Goal: Information Seeking & Learning: Understand process/instructions

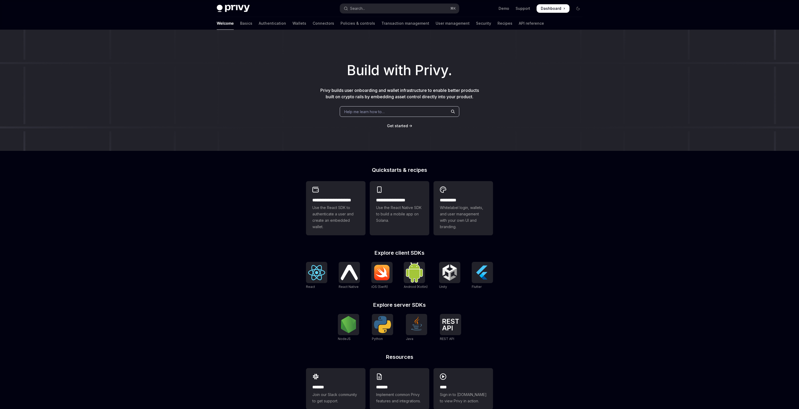
click at [358, 13] on div "Privy Docs home page Search... ⌘ K Demo Support Dashboard Dashboard Search..." at bounding box center [399, 8] width 365 height 17
click at [354, 7] on div "Search..." at bounding box center [357, 8] width 15 height 6
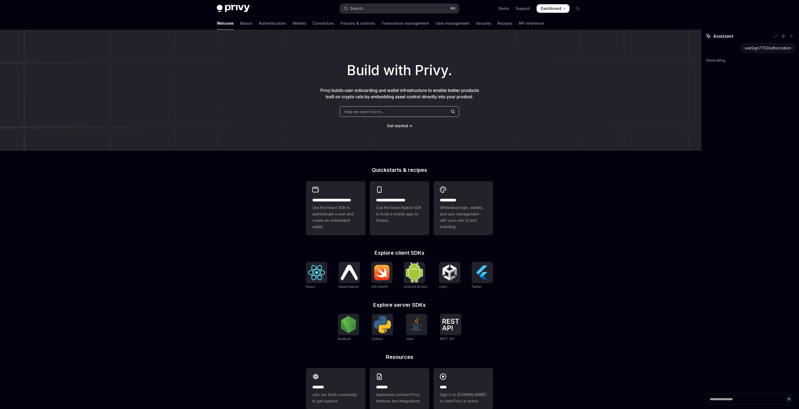
click at [432, 5] on button "Search... ⌘ K" at bounding box center [399, 9] width 119 height 10
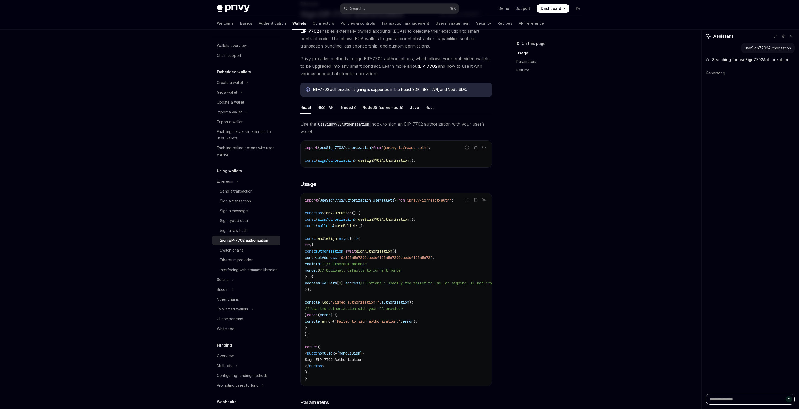
scroll to position [40, 0]
drag, startPoint x: 312, startPoint y: 125, endPoint x: 433, endPoint y: 130, distance: 121.2
click at [433, 130] on span "Use the useSign7702Authorization hook to sign an EIP-7702 authorization with yo…" at bounding box center [395, 127] width 191 height 15
drag, startPoint x: 437, startPoint y: 122, endPoint x: 455, endPoint y: 122, distance: 18.9
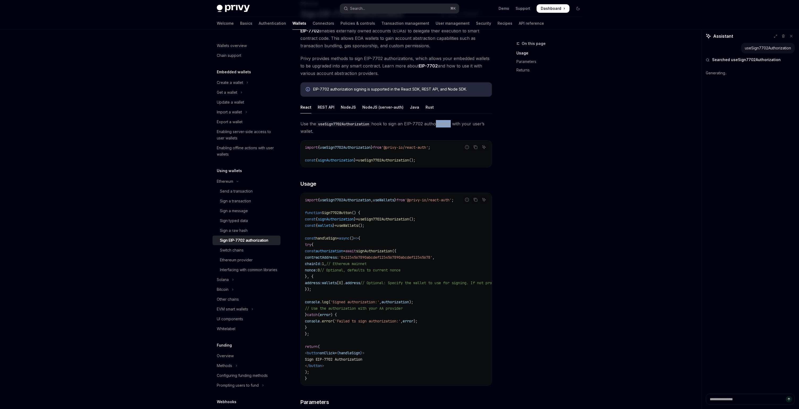
click at [456, 122] on span "Use the useSign7702Authorization hook to sign an EIP-7702 authorization with yo…" at bounding box center [395, 127] width 191 height 15
click at [455, 122] on span "Use the useSign7702Authorization hook to sign an EIP-7702 authorization with yo…" at bounding box center [395, 127] width 191 height 15
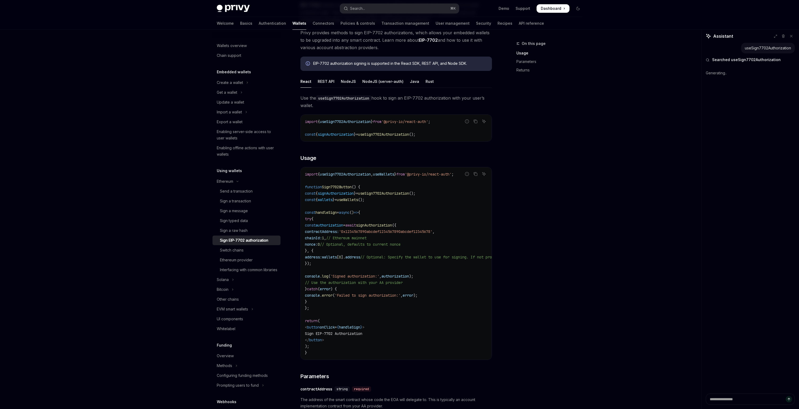
scroll to position [103, 0]
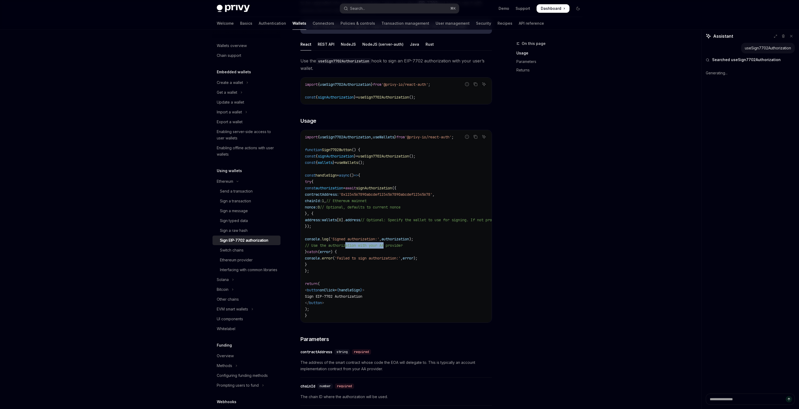
drag, startPoint x: 348, startPoint y: 247, endPoint x: 411, endPoint y: 247, distance: 62.9
click at [403, 247] on span "// Use the authorization with your AA provider" at bounding box center [354, 245] width 98 height 5
click at [377, 246] on span "// Use the authorization with your AA provider" at bounding box center [354, 245] width 98 height 5
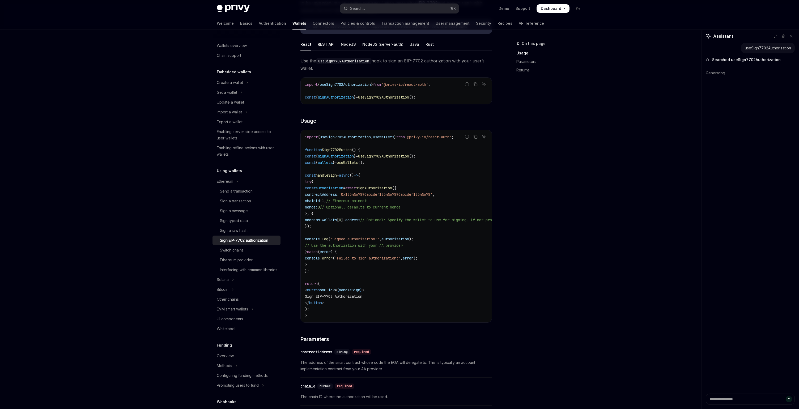
click at [403, 245] on span "// Use the authorization with your AA provider" at bounding box center [354, 245] width 98 height 5
drag, startPoint x: 410, startPoint y: 245, endPoint x: 423, endPoint y: 246, distance: 13.8
click at [403, 246] on span "// Use the authorization with your AA provider" at bounding box center [354, 245] width 98 height 5
click at [262, 260] on div "Ethereum provider" at bounding box center [248, 260] width 57 height 6
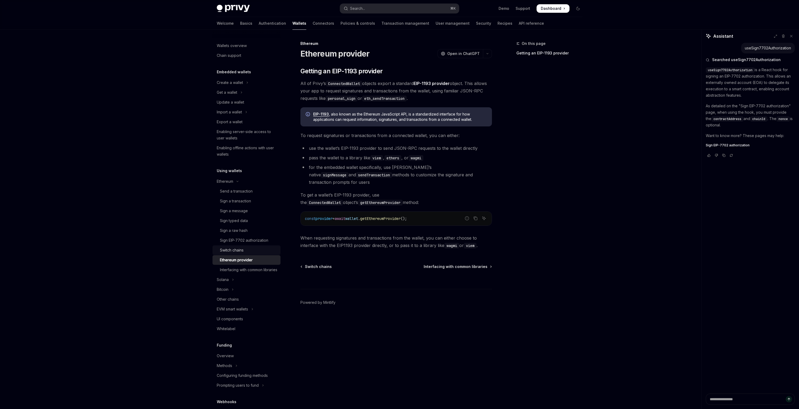
click at [252, 248] on div "Switch chains" at bounding box center [248, 250] width 57 height 6
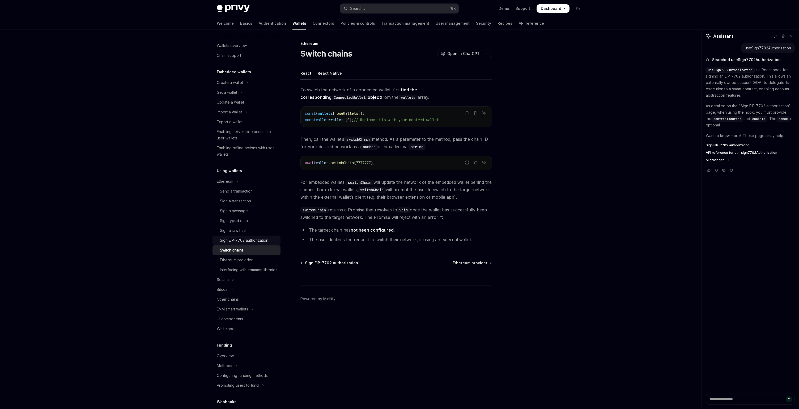
click at [251, 242] on div "Sign EIP-7702 authorization" at bounding box center [244, 240] width 48 height 6
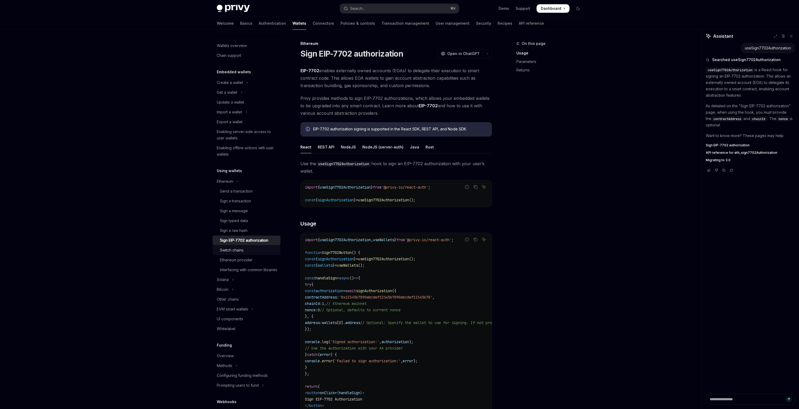
click at [246, 252] on div "Switch chains" at bounding box center [248, 250] width 57 height 6
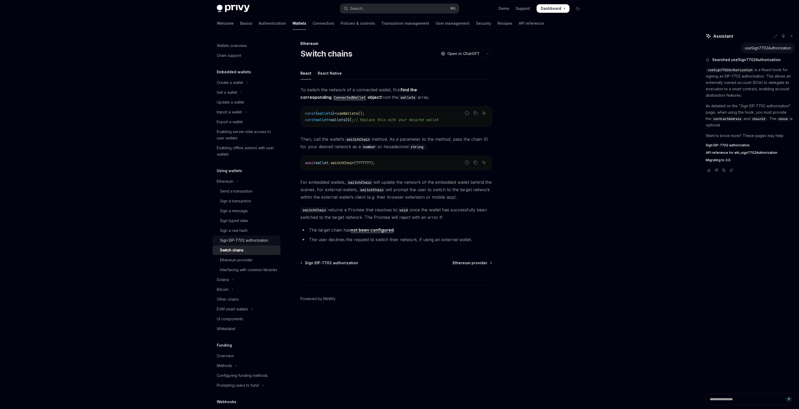
click at [244, 244] on link "Sign EIP-7702 authorization" at bounding box center [246, 241] width 68 height 10
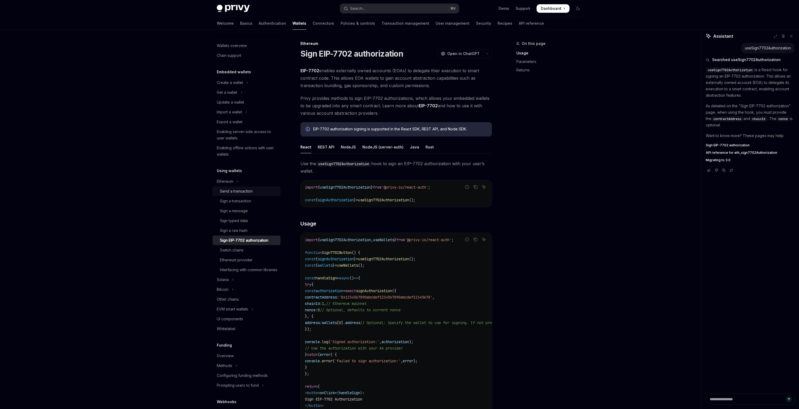
click at [246, 193] on div "Send a transaction" at bounding box center [236, 191] width 33 height 6
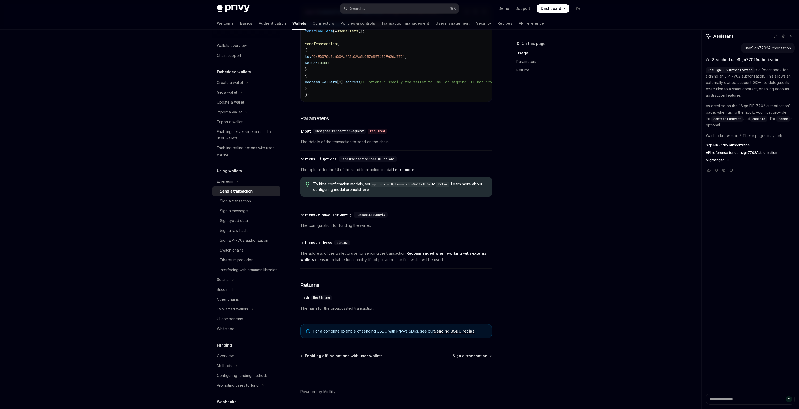
scroll to position [161, 0]
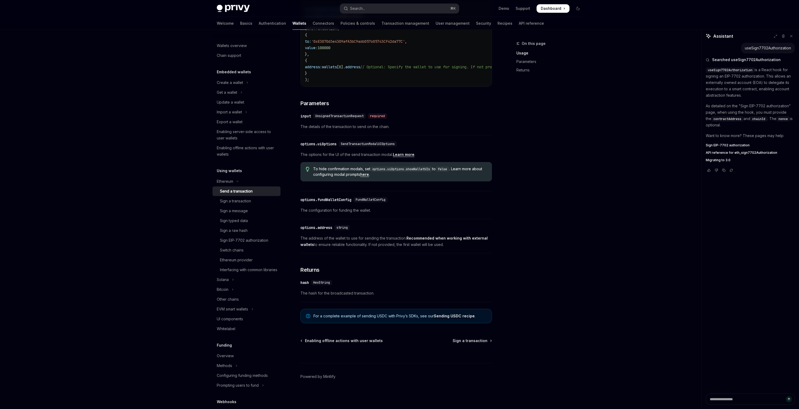
click at [444, 315] on link "Sending USDC recipe" at bounding box center [454, 316] width 41 height 5
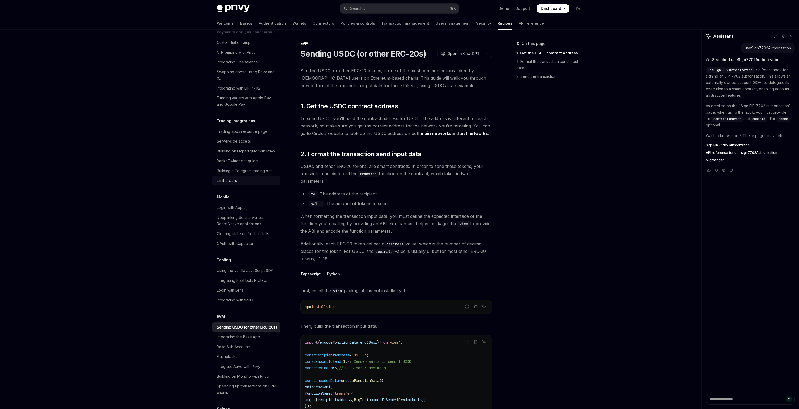
scroll to position [485, 0]
click at [243, 86] on div "Integrating with EIP-7702" at bounding box center [239, 89] width 44 height 6
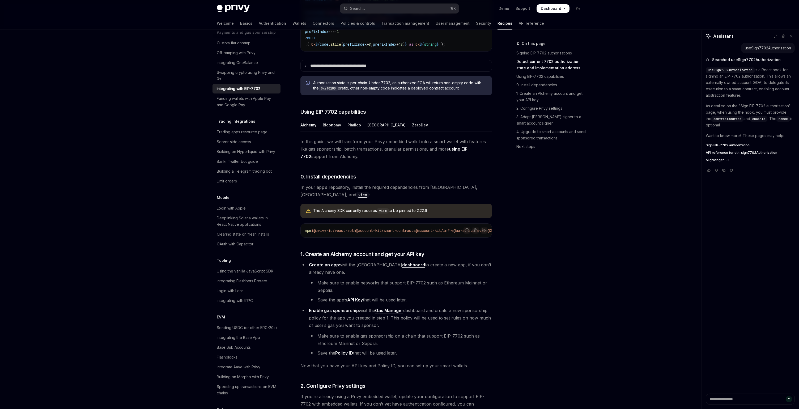
scroll to position [363, 0]
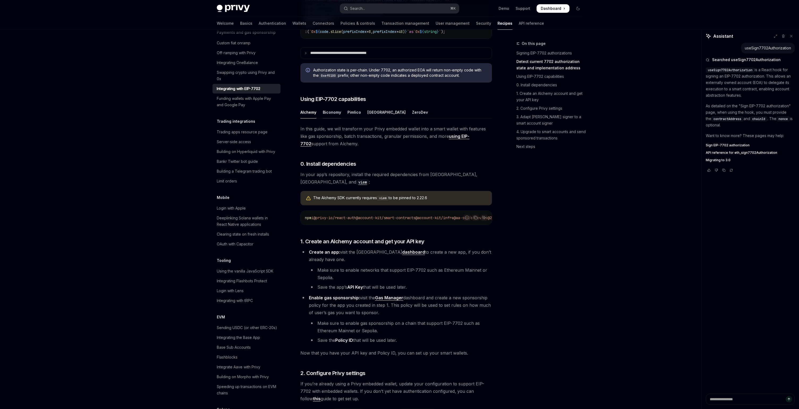
click at [337, 118] on div "Biconomy" at bounding box center [332, 112] width 18 height 12
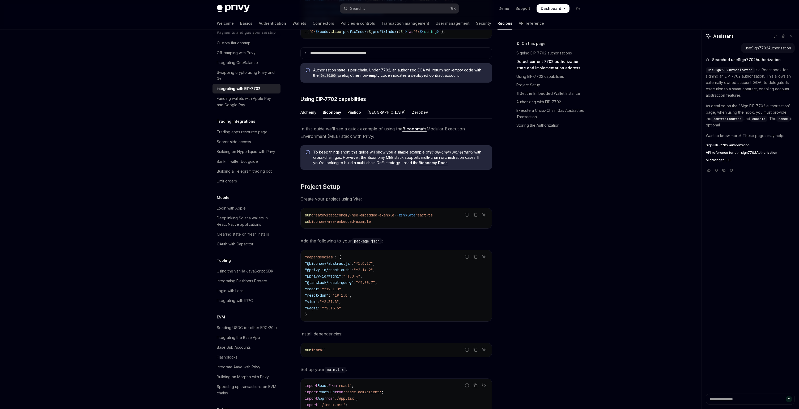
click at [371, 118] on div "[GEOGRAPHIC_DATA]" at bounding box center [386, 112] width 38 height 12
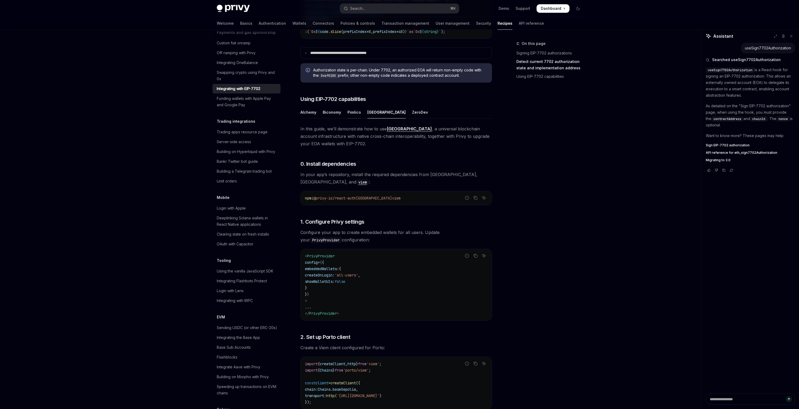
click at [359, 118] on div "Pimlico" at bounding box center [354, 112] width 14 height 12
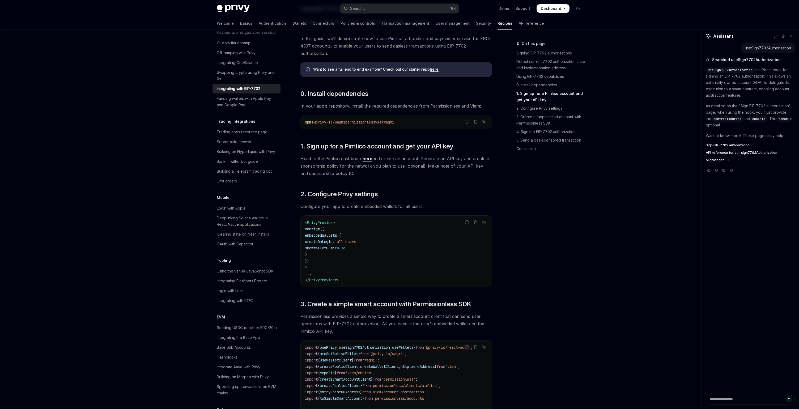
scroll to position [381, 0]
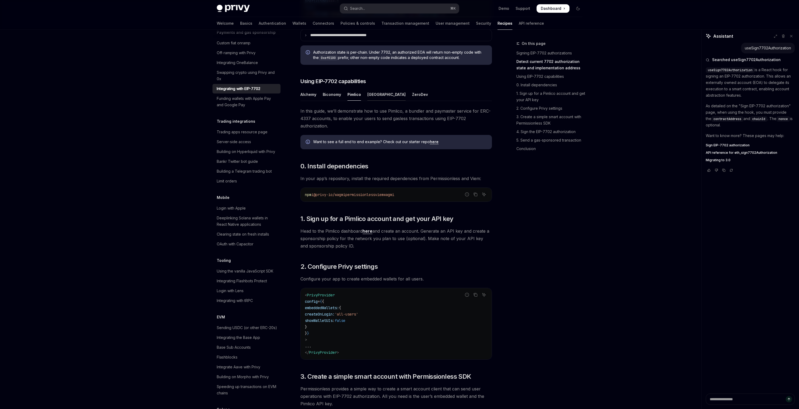
click at [371, 101] on div "[GEOGRAPHIC_DATA]" at bounding box center [386, 94] width 38 height 12
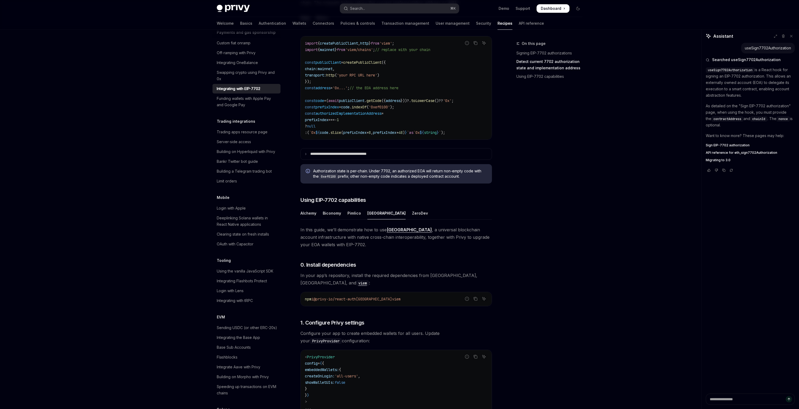
scroll to position [263, 0]
click at [412, 219] on div "ZeroDev" at bounding box center [420, 213] width 16 height 12
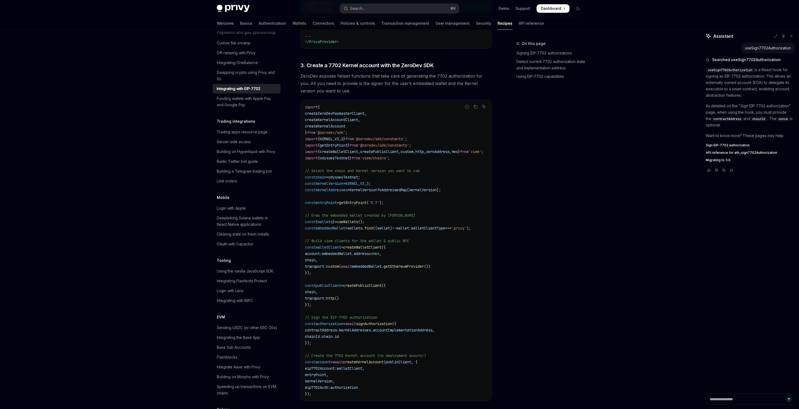
scroll to position [726, 0]
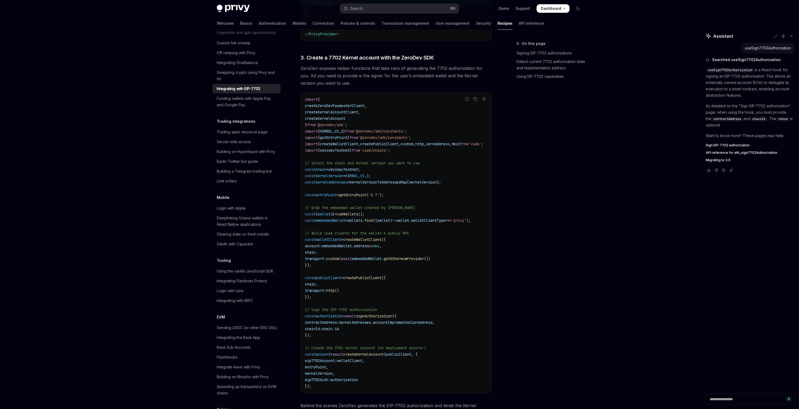
click at [320, 375] on span "kernelVersion" at bounding box center [319, 373] width 28 height 5
drag, startPoint x: 404, startPoint y: 70, endPoint x: 457, endPoint y: 70, distance: 53.4
click at [457, 70] on span "ZeroDev exposes helper functions that take care of generating the 7702 authoriz…" at bounding box center [395, 76] width 191 height 22
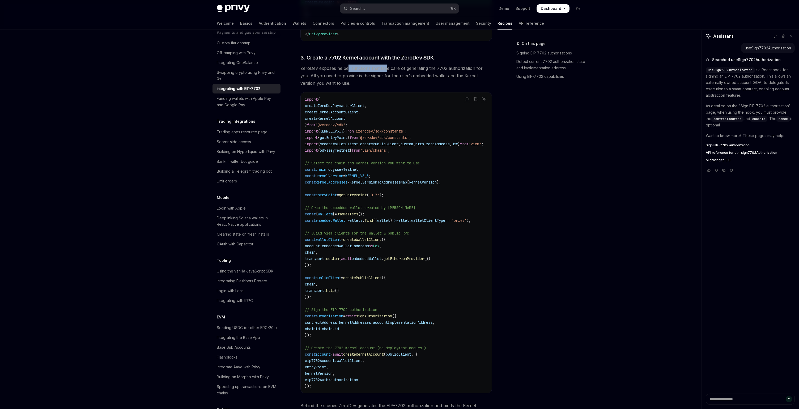
drag, startPoint x: 347, startPoint y: 68, endPoint x: 386, endPoint y: 71, distance: 39.6
click at [386, 71] on span "ZeroDev exposes helper functions that take care of generating the 7702 authoriz…" at bounding box center [395, 76] width 191 height 22
drag, startPoint x: 404, startPoint y: 69, endPoint x: 448, endPoint y: 69, distance: 43.0
click at [448, 69] on span "ZeroDev exposes helper functions that take care of generating the 7702 authoriz…" at bounding box center [395, 76] width 191 height 22
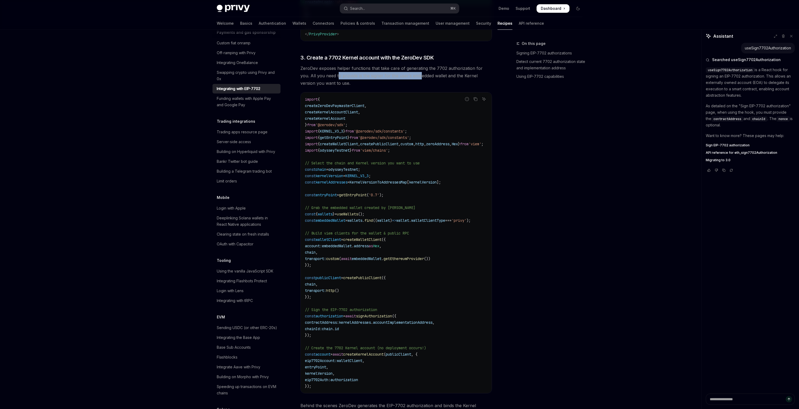
drag, startPoint x: 328, startPoint y: 77, endPoint x: 411, endPoint y: 79, distance: 83.2
click at [411, 79] on span "ZeroDev exposes helper functions that take care of generating the 7702 authoriz…" at bounding box center [395, 76] width 191 height 22
drag, startPoint x: 443, startPoint y: 78, endPoint x: 488, endPoint y: 79, distance: 45.7
click at [488, 79] on span "ZeroDev exposes helper functions that take care of generating the 7702 authoriz…" at bounding box center [395, 76] width 191 height 22
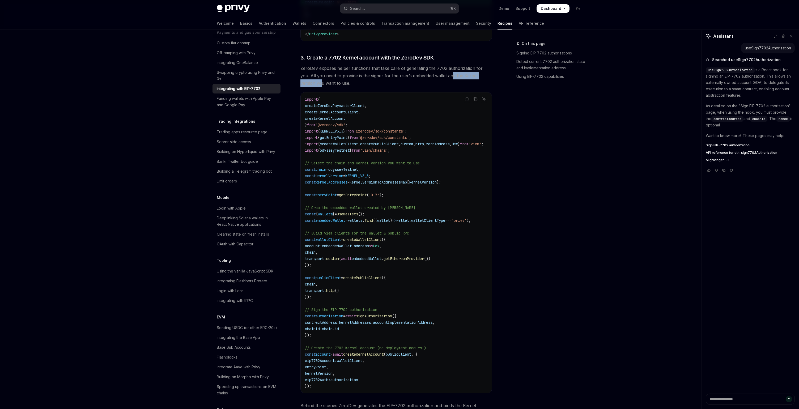
click at [488, 79] on span "ZeroDev exposes helper functions that take care of generating the 7702 authoriz…" at bounding box center [395, 76] width 191 height 22
click at [352, 172] on span "odysseyTestnet" at bounding box center [343, 169] width 30 height 5
click at [358, 171] on span "odysseyTestnet" at bounding box center [343, 169] width 30 height 5
click at [378, 185] on span "KernelVersionToAddressesMap" at bounding box center [378, 182] width 57 height 5
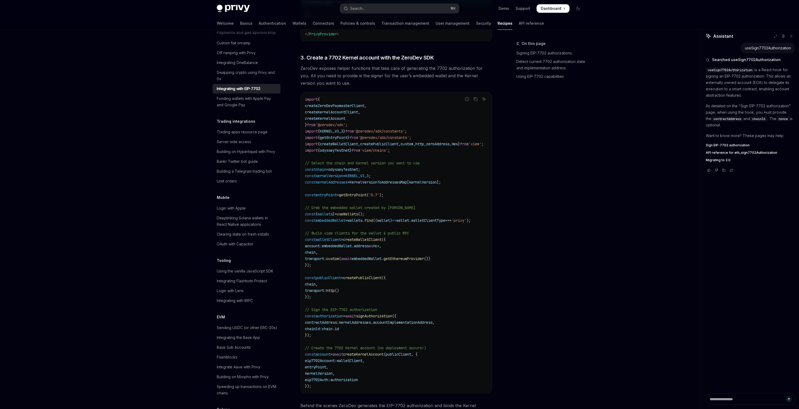
click at [378, 185] on span "KernelVersionToAddressesMap" at bounding box center [378, 182] width 57 height 5
drag, startPoint x: 326, startPoint y: 263, endPoint x: 437, endPoint y: 263, distance: 110.5
click at [437, 263] on code "import { createZeroDevPaymasterClient , createKernelAccountClient , createKerne…" at bounding box center [400, 242] width 191 height 293
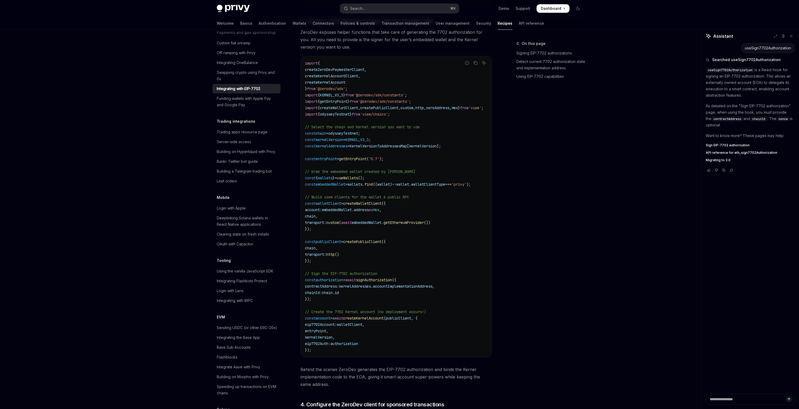
scroll to position [763, 0]
click at [372, 224] on span "embeddedWallet" at bounding box center [367, 221] width 30 height 5
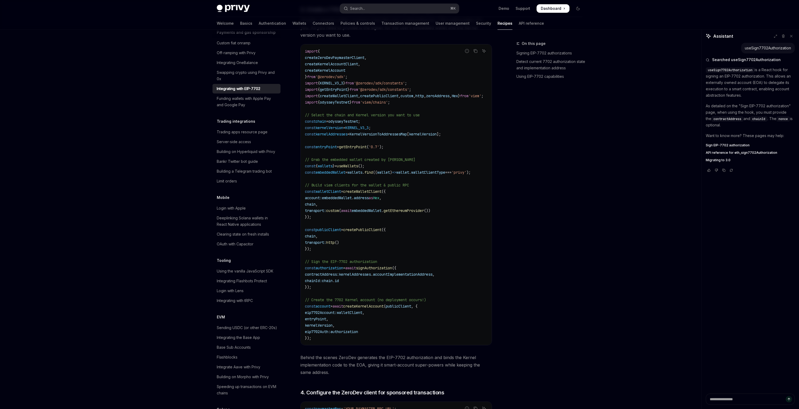
scroll to position [784, 0]
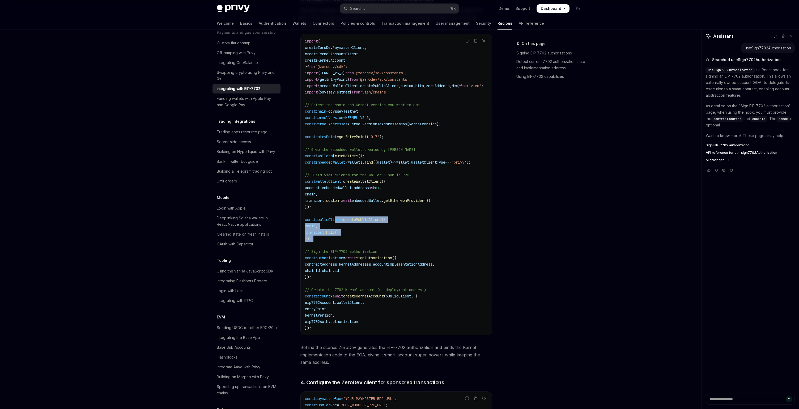
drag, startPoint x: 337, startPoint y: 221, endPoint x: 378, endPoint y: 257, distance: 54.0
click at [378, 257] on code "import { createZeroDevPaymasterClient , createKernelAccountClient , createKerne…" at bounding box center [400, 184] width 191 height 293
click at [377, 237] on code "import { createZeroDevPaymasterClient , createKernelAccountClient , createKerne…" at bounding box center [400, 184] width 191 height 293
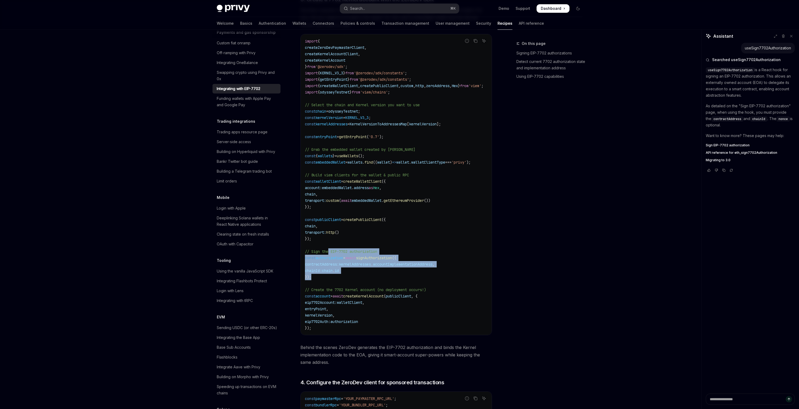
drag, startPoint x: 329, startPoint y: 253, endPoint x: 360, endPoint y: 282, distance: 42.5
click at [360, 282] on code "import { createZeroDevPaymasterClient , createKernelAccountClient , createKerne…" at bounding box center [400, 184] width 191 height 293
click at [369, 276] on code "import { createZeroDevPaymasterClient , createKernelAccountClient , createKerne…" at bounding box center [400, 184] width 191 height 293
click at [365, 267] on span "kernelAddresses" at bounding box center [355, 264] width 32 height 5
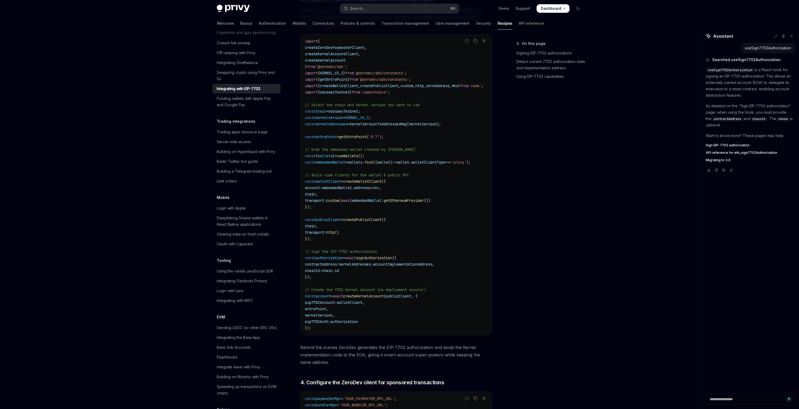
click at [400, 267] on span "accountImplementationAddress" at bounding box center [402, 264] width 59 height 5
drag, startPoint x: 321, startPoint y: 292, endPoint x: 376, endPoint y: 295, distance: 55.8
click at [376, 295] on code "import { createZeroDevPaymasterClient , createKernelAccountClient , createKerne…" at bounding box center [400, 184] width 191 height 293
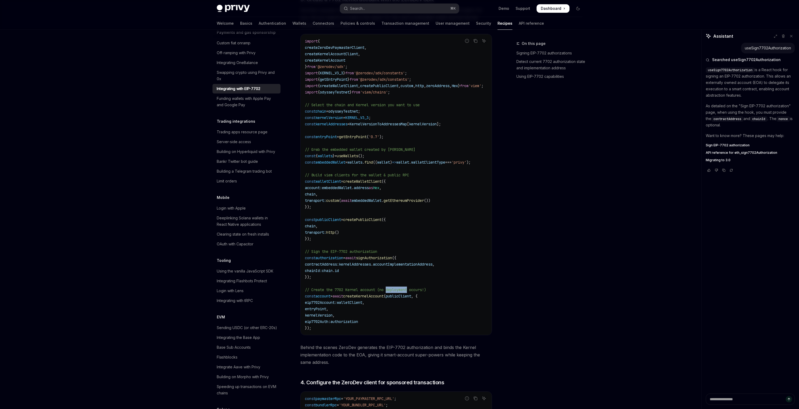
drag, startPoint x: 390, startPoint y: 291, endPoint x: 414, endPoint y: 291, distance: 23.6
click at [414, 291] on span "// Create the 7702 Kernel account (no deployment occurs!)" at bounding box center [365, 289] width 121 height 5
click at [409, 299] on span "publicClient" at bounding box center [398, 296] width 25 height 5
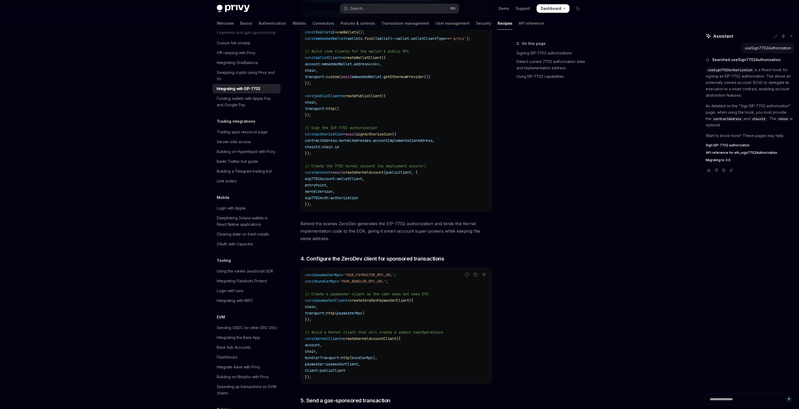
scroll to position [911, 0]
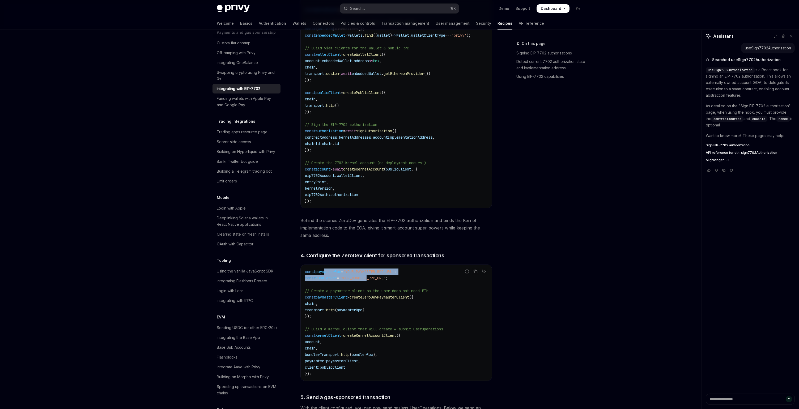
drag, startPoint x: 325, startPoint y: 277, endPoint x: 375, endPoint y: 283, distance: 49.8
click at [375, 283] on code "const paymasterRpc = 'YOUR_PAYMASTER_RPC_URL' ; const bundlerRpc = 'YOUR_BUNDLE…" at bounding box center [396, 323] width 182 height 108
click at [375, 280] on span "'YOUR_BUNDLER_RPC_URL'" at bounding box center [362, 278] width 47 height 5
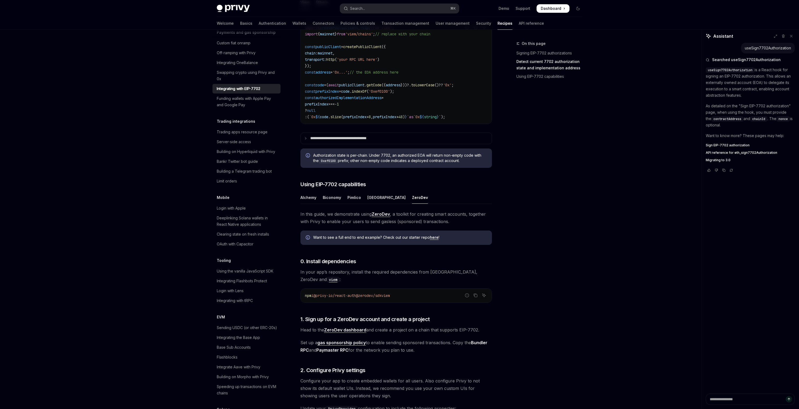
scroll to position [278, 0]
click at [312, 203] on div "Alchemy" at bounding box center [308, 197] width 16 height 12
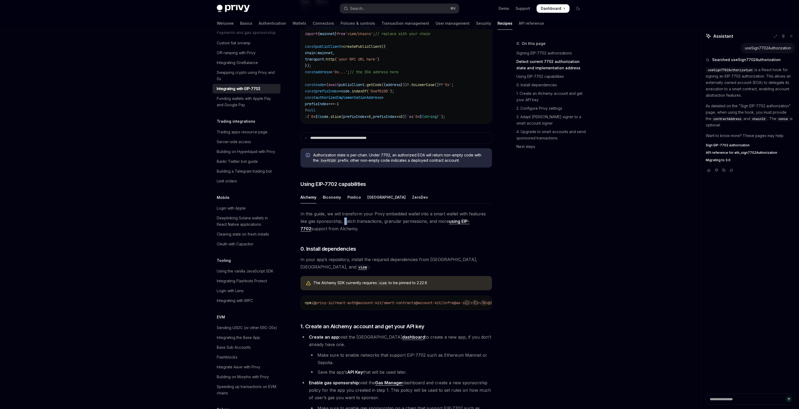
drag, startPoint x: 345, startPoint y: 230, endPoint x: 384, endPoint y: 230, distance: 38.5
click at [384, 230] on span "In this guide, we will transform your Privy embedded wallet into a smart wallet…" at bounding box center [395, 221] width 191 height 22
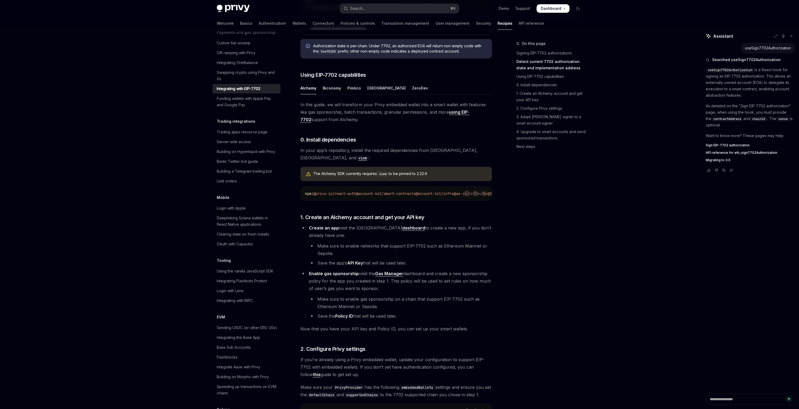
scroll to position [381, 0]
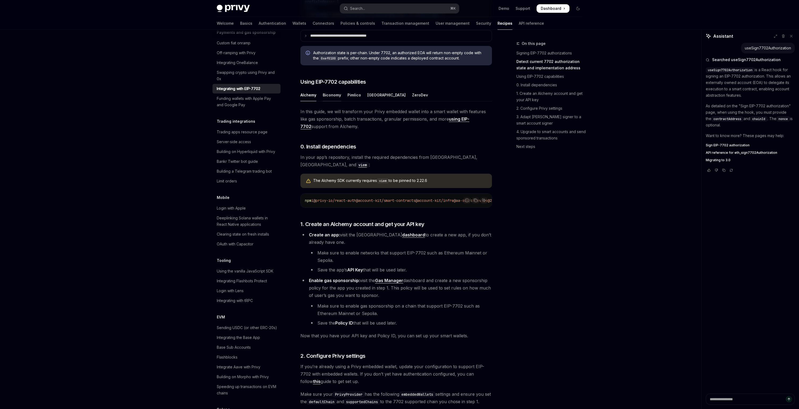
click at [333, 101] on div "Biconomy" at bounding box center [332, 95] width 18 height 12
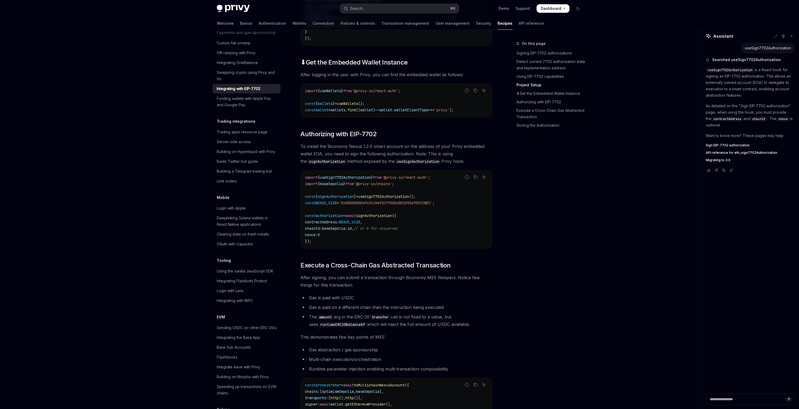
scroll to position [1032, 0]
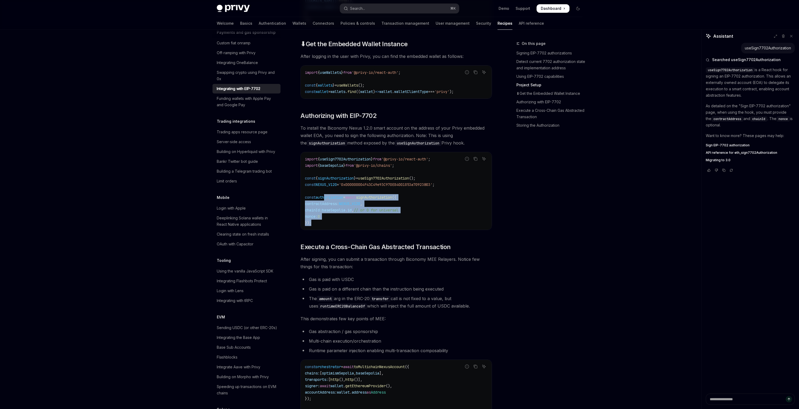
drag, startPoint x: 325, startPoint y: 205, endPoint x: 340, endPoint y: 234, distance: 32.8
click at [340, 226] on code "import { useSign7702Authorization } from '@privy-io/react-auth' ; import { base…" at bounding box center [396, 191] width 182 height 70
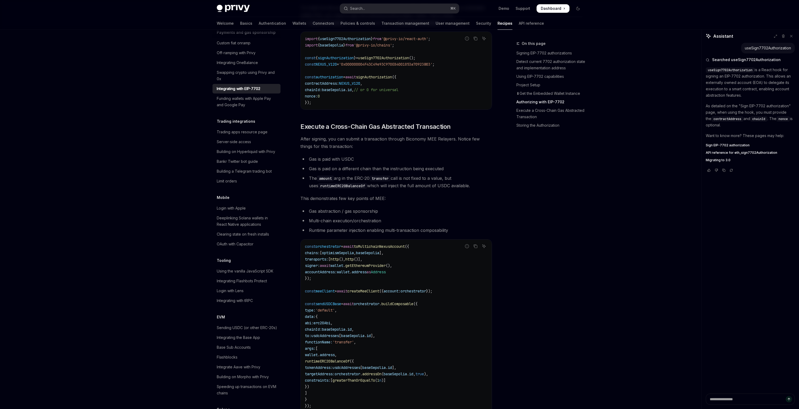
scroll to position [1155, 0]
drag, startPoint x: 324, startPoint y: 167, endPoint x: 366, endPoint y: 167, distance: 42.0
click at [366, 161] on li "Gas is paid with USDC" at bounding box center [395, 156] width 191 height 7
drag, startPoint x: 327, startPoint y: 173, endPoint x: 381, endPoint y: 173, distance: 53.1
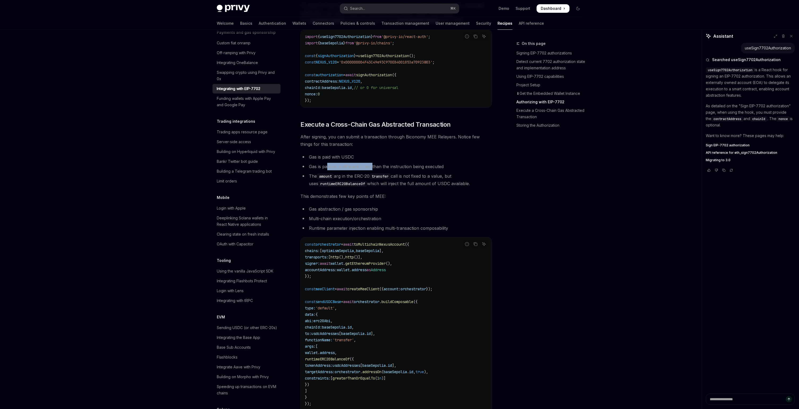
click at [381, 170] on li "Gas is paid on a different chain than the instruction being executed" at bounding box center [395, 166] width 191 height 7
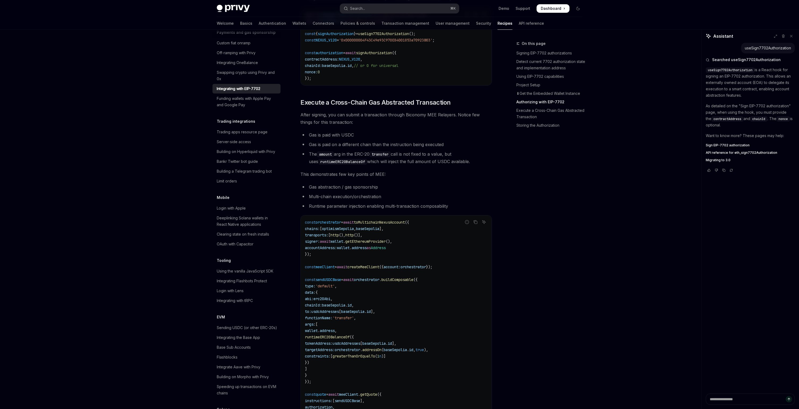
scroll to position [1181, 0]
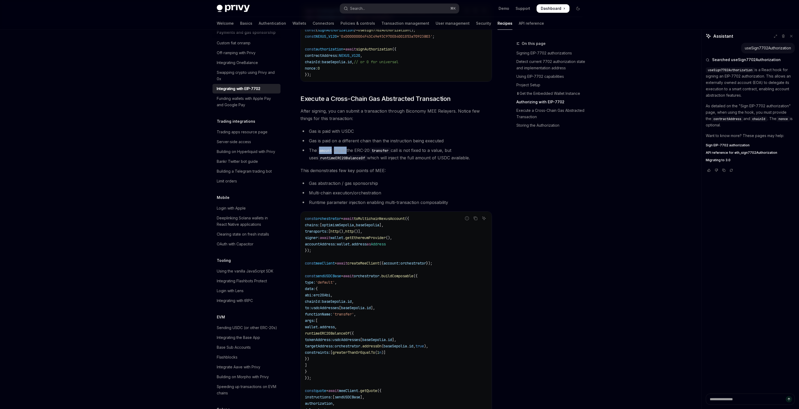
drag, startPoint x: 317, startPoint y: 159, endPoint x: 363, endPoint y: 159, distance: 46.2
click at [363, 159] on li "The amount arg in the ERC-20 transfer call is not fixed to a value, but uses ru…" at bounding box center [395, 154] width 191 height 15
drag, startPoint x: 384, startPoint y: 162, endPoint x: 438, endPoint y: 162, distance: 55.0
click at [438, 161] on li "The amount arg in the ERC-20 transfer call is not fixed to a value, but uses ru…" at bounding box center [395, 154] width 191 height 15
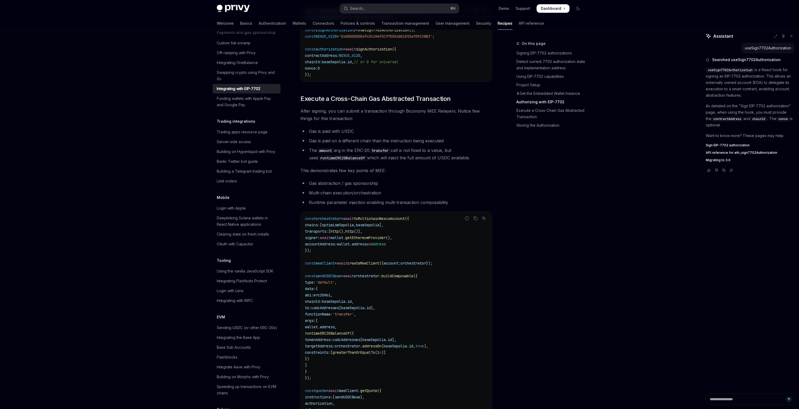
click at [456, 161] on li "The amount arg in the ERC-20 transfer call is not fixed to a value, but uses ru…" at bounding box center [395, 154] width 191 height 15
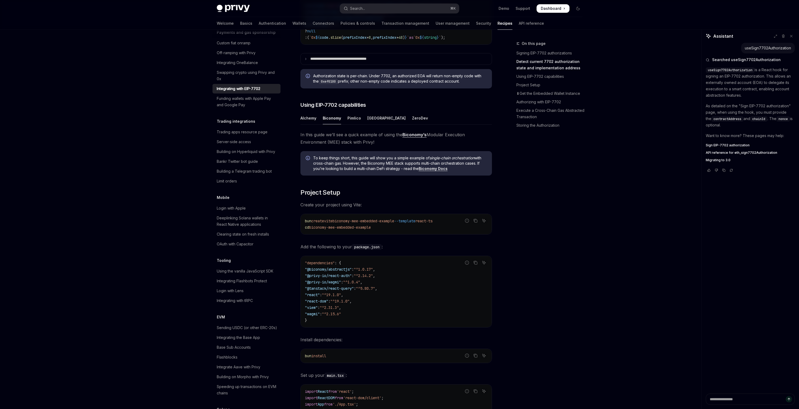
scroll to position [350, 0]
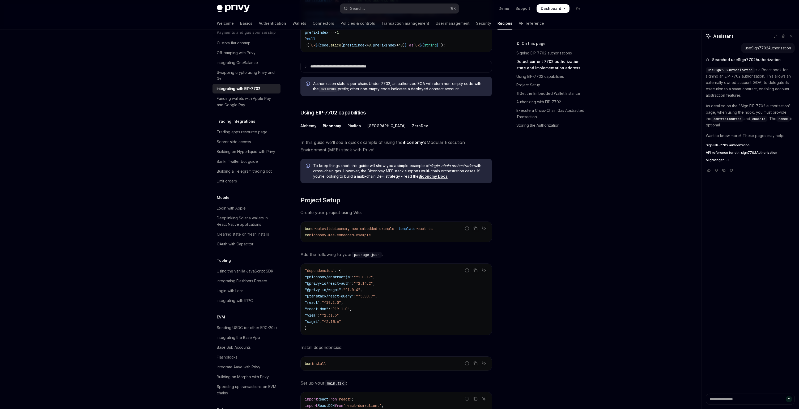
click at [354, 132] on div "Pimlico" at bounding box center [354, 126] width 14 height 12
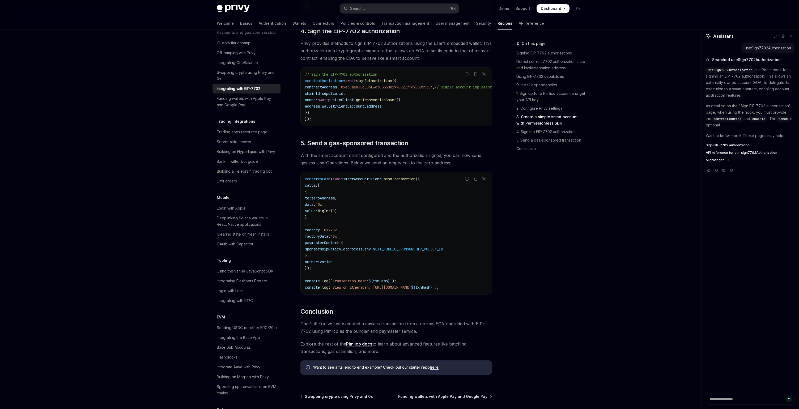
scroll to position [1233, 0]
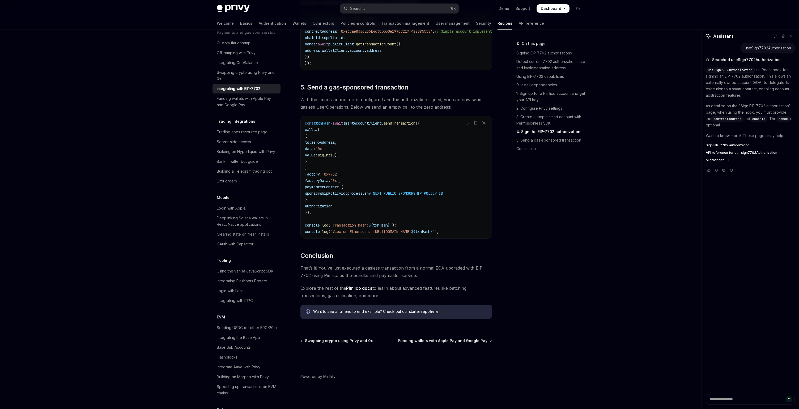
click at [381, 122] on span "smartAccountClient" at bounding box center [362, 123] width 38 height 5
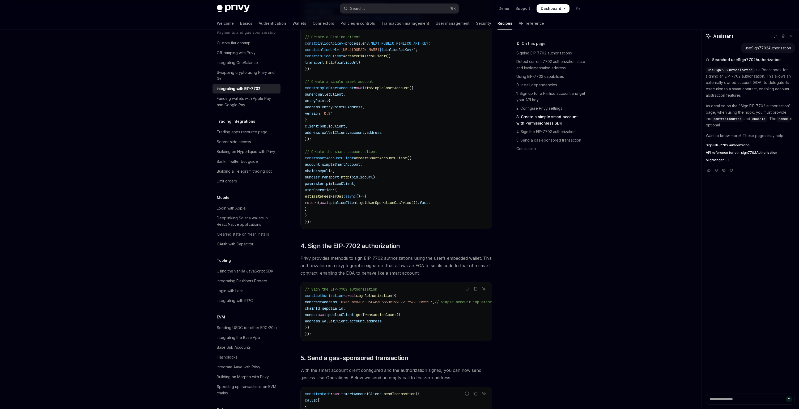
scroll to position [936, 0]
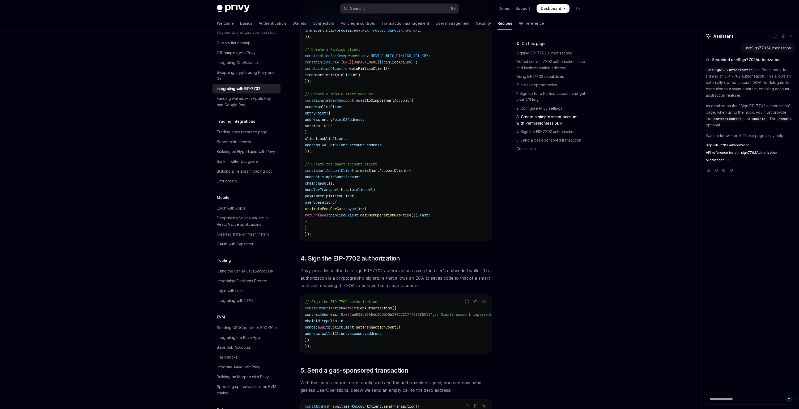
click at [379, 173] on span "createSmartAccountClient" at bounding box center [381, 170] width 51 height 5
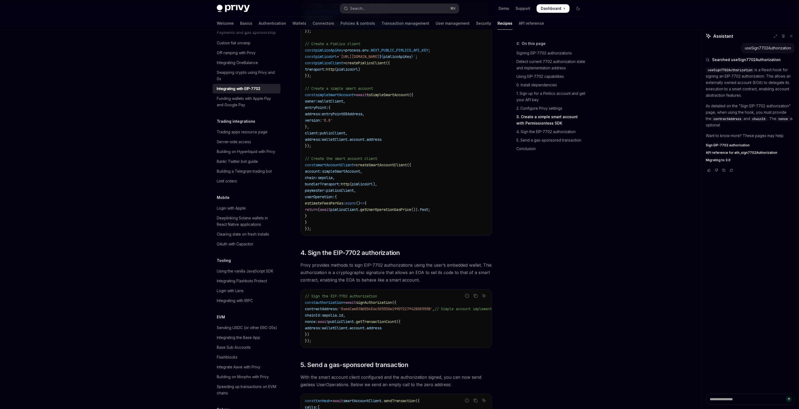
scroll to position [1000, 0]
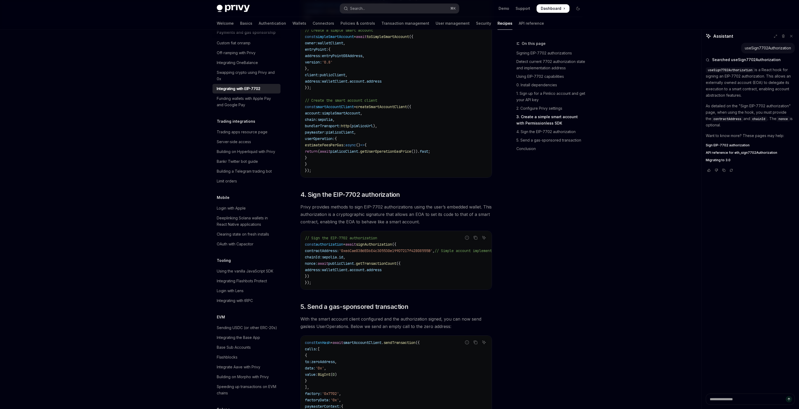
click at [333, 128] on span "bundlerTransport:" at bounding box center [323, 126] width 36 height 5
click at [324, 135] on span "paymaster:" at bounding box center [315, 132] width 21 height 5
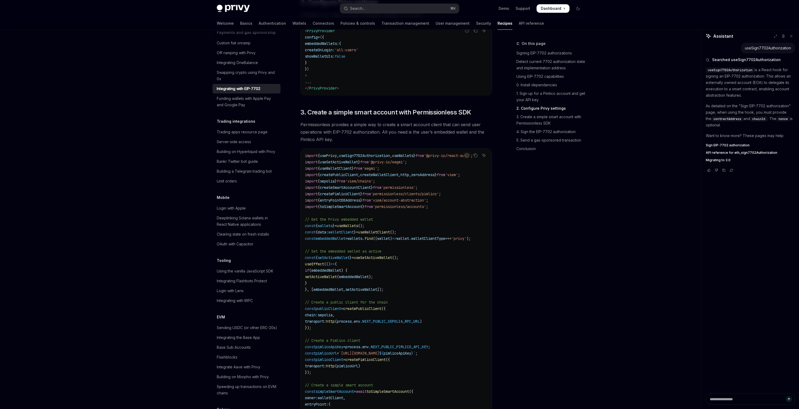
scroll to position [645, 0]
click at [406, 191] on span "'permissionless'" at bounding box center [398, 188] width 34 height 5
click at [415, 191] on span "'permissionless'" at bounding box center [398, 188] width 34 height 5
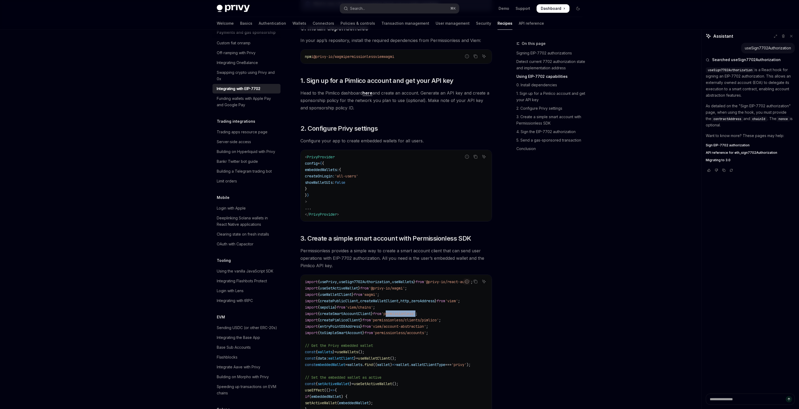
scroll to position [528, 0]
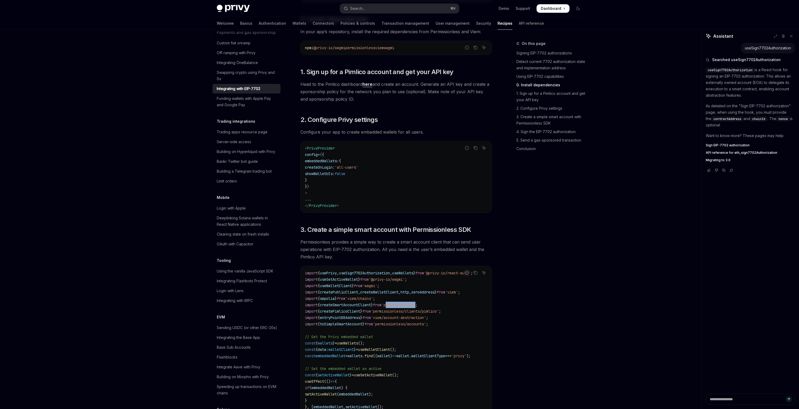
click at [369, 50] on span "permissionless" at bounding box center [360, 47] width 30 height 5
copy span "permissionless"
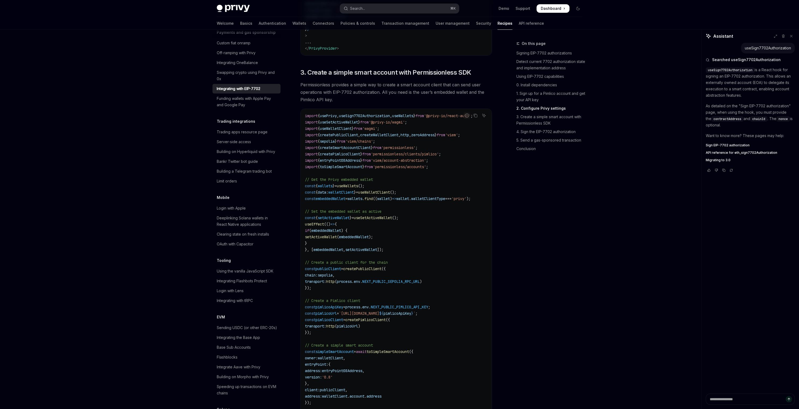
scroll to position [689, 0]
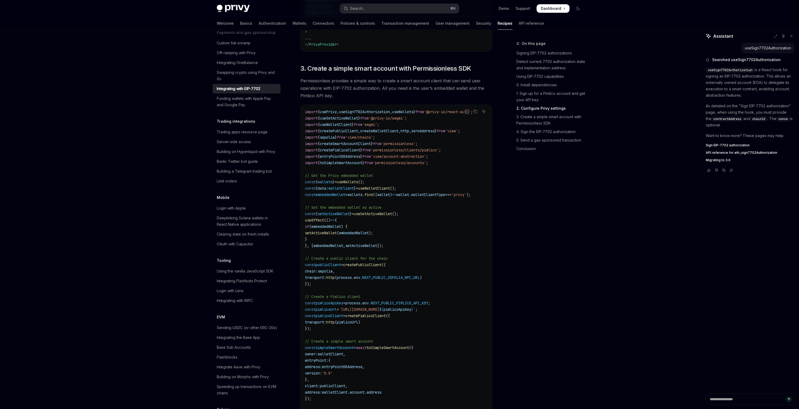
click at [347, 216] on span "setActiveWallet" at bounding box center [334, 213] width 32 height 5
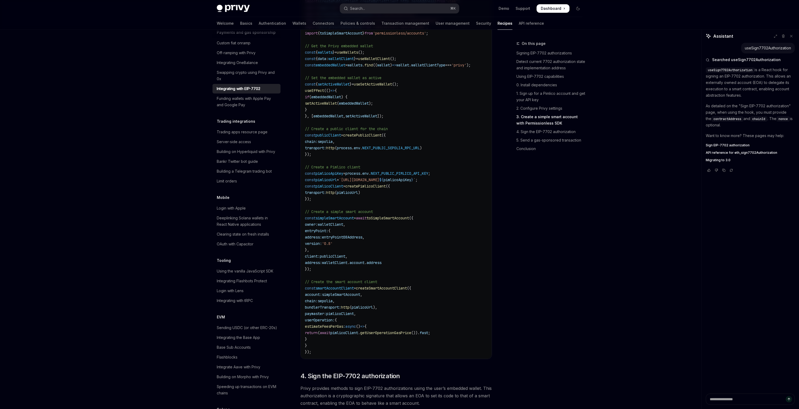
scroll to position [827, 0]
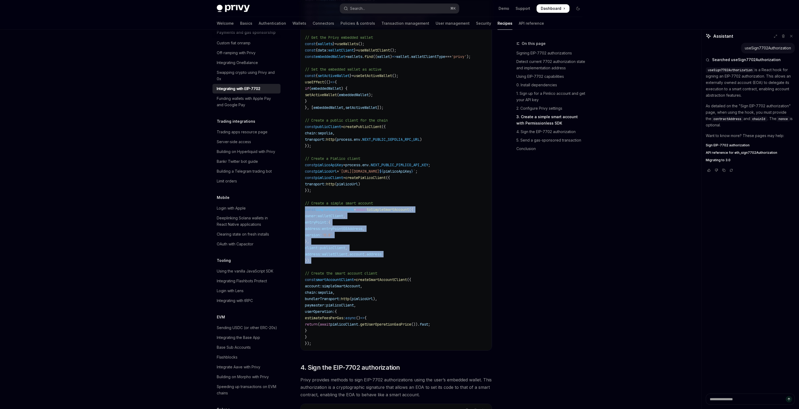
drag, startPoint x: 305, startPoint y: 218, endPoint x: 327, endPoint y: 267, distance: 54.0
click at [327, 267] on code "import { usePrivy , useSign7702Authorization , useWallets } from '@privy-io/rea…" at bounding box center [396, 159] width 182 height 376
copy code "const simpleSmartAccount = await toSimpleSmartAccount ({ owner: walletClient , …"
click at [404, 212] on span "toSimpleSmartAccount" at bounding box center [388, 209] width 42 height 5
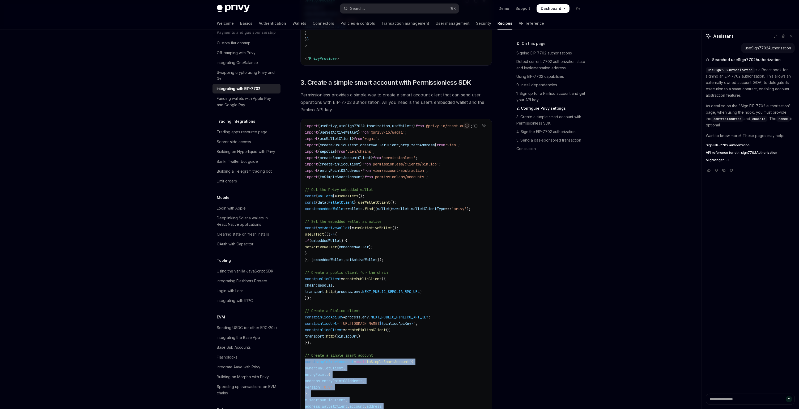
scroll to position [674, 0]
click at [394, 181] on span "'permissionless/accounts'" at bounding box center [399, 178] width 53 height 5
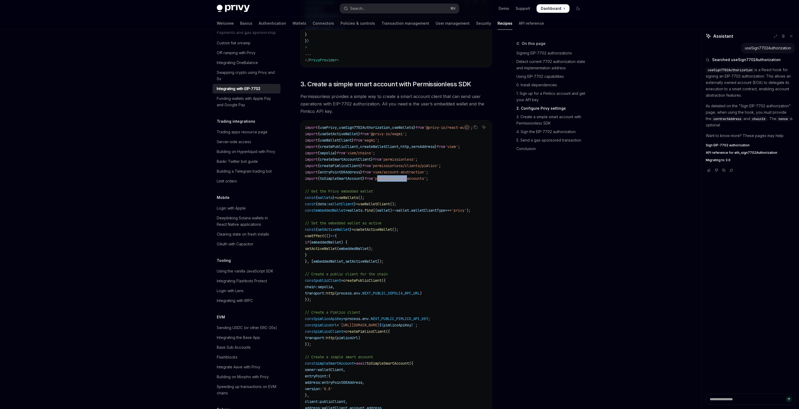
click at [394, 181] on span "'permissionless/accounts'" at bounding box center [399, 178] width 53 height 5
copy code "import { toSimpleSmartAccount } from 'permissionless/accounts' ;"
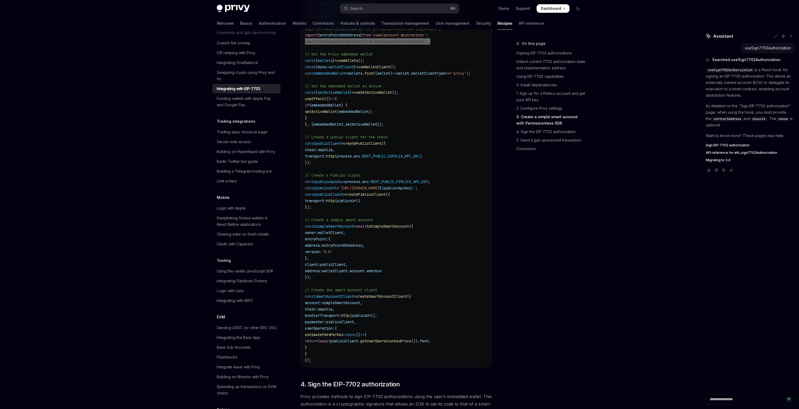
scroll to position [821, 0]
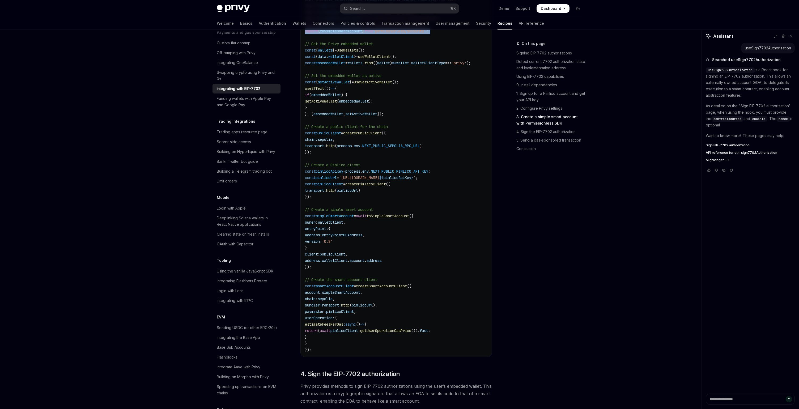
click at [343, 225] on span "walletClient" at bounding box center [330, 222] width 25 height 5
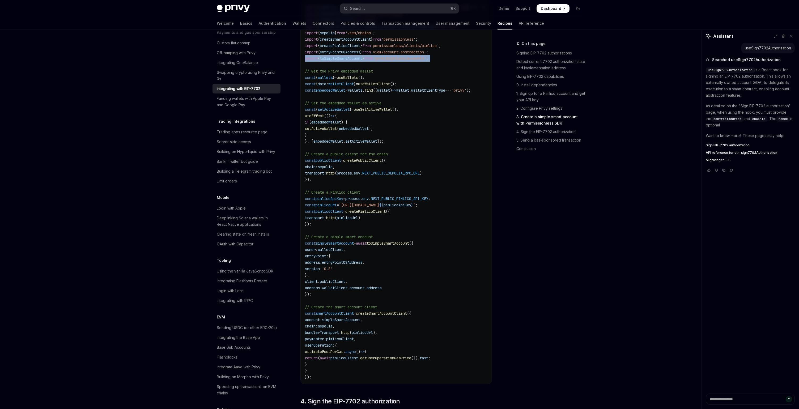
scroll to position [795, 0]
click at [344, 237] on code "import { usePrivy , useSign7702Authorization , useWallets } from '@privy-io/rea…" at bounding box center [396, 191] width 182 height 376
click at [339, 251] on span "walletClient" at bounding box center [330, 248] width 25 height 5
copy span "walletClient"
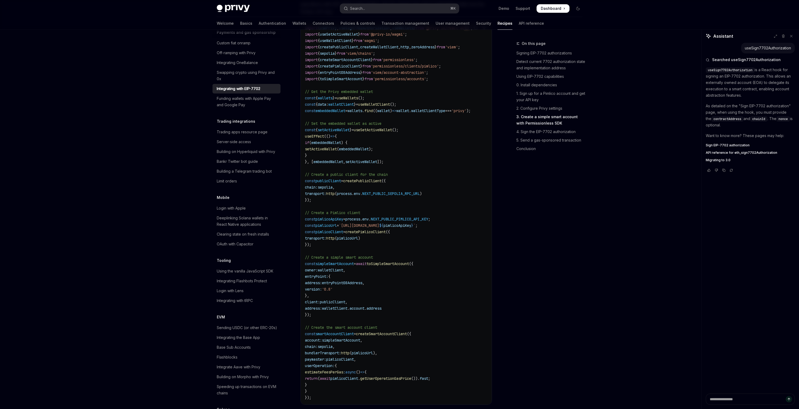
scroll to position [771, 0]
click at [385, 109] on span "useWalletClient" at bounding box center [374, 106] width 32 height 5
copy code "const { data : walletClient } = useWalletClient ();"
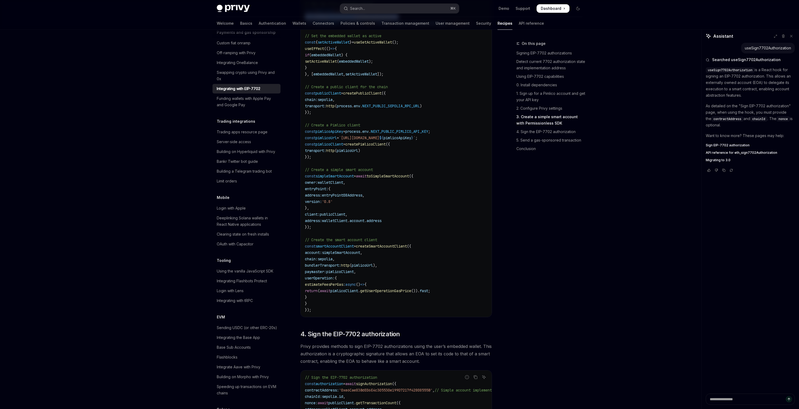
scroll to position [869, 0]
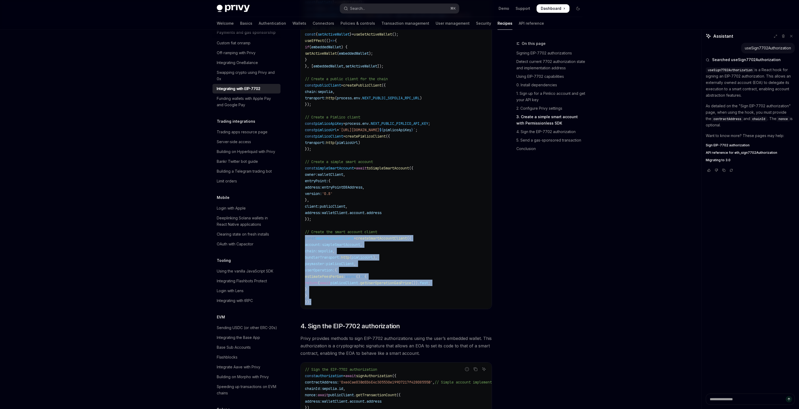
drag, startPoint x: 306, startPoint y: 247, endPoint x: 331, endPoint y: 311, distance: 68.7
click at [331, 305] on code "import { usePrivy , useSign7702Authorization , useWallets } from '@privy-io/rea…" at bounding box center [396, 117] width 182 height 376
copy code "const smartAccountClient = createSmartAccountClient ({ account: simpleSmartAcco…"
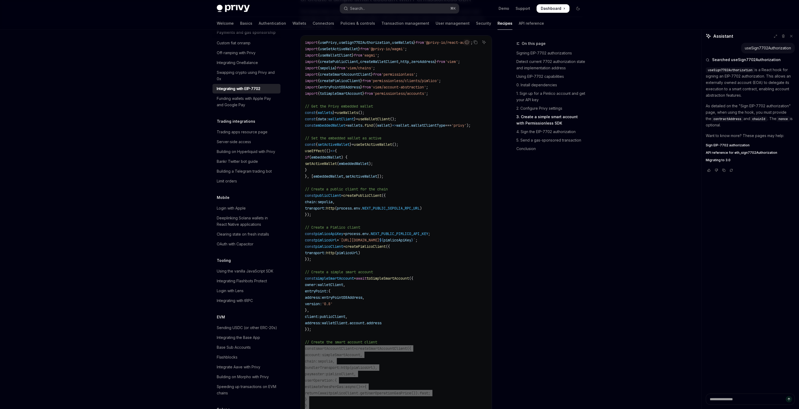
scroll to position [757, 0]
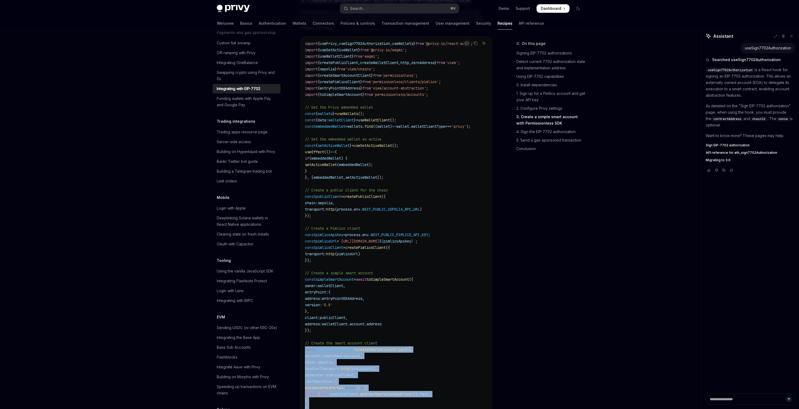
click at [367, 78] on span "createSmartAccountClient" at bounding box center [345, 75] width 51 height 5
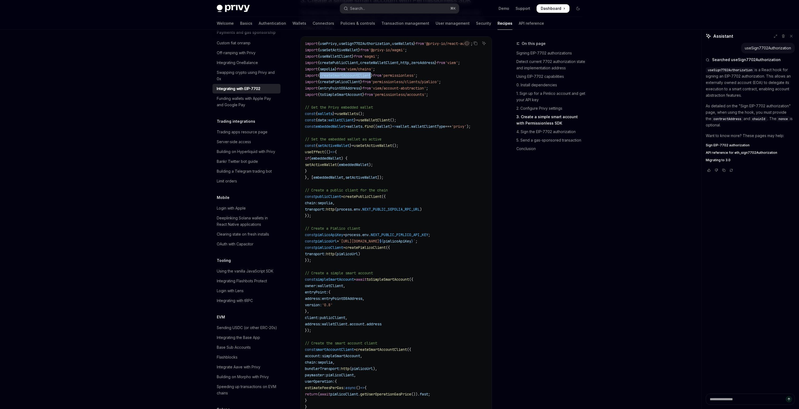
click at [367, 78] on span "createSmartAccountClient" at bounding box center [345, 75] width 51 height 5
copy code "import { createSmartAccountClient } from 'permissionless' ;"
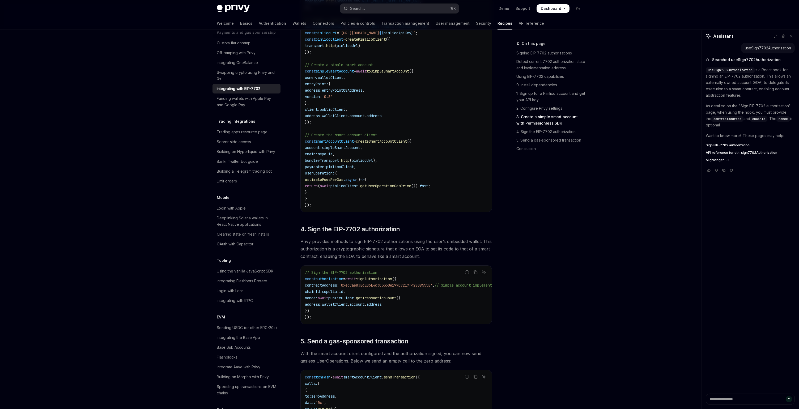
scroll to position [970, 0]
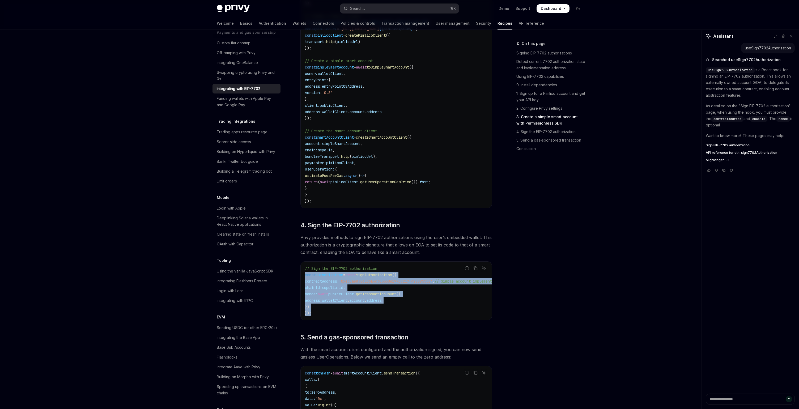
drag, startPoint x: 305, startPoint y: 286, endPoint x: 322, endPoint y: 324, distance: 42.3
click at [322, 316] on code "// Sign the EIP-7702 authorization const authorization = await signAuthorizatio…" at bounding box center [418, 290] width 227 height 51
copy code "const authorization = await signAuthorization ({ contractAddress: '0xe6Cae83BdE…"
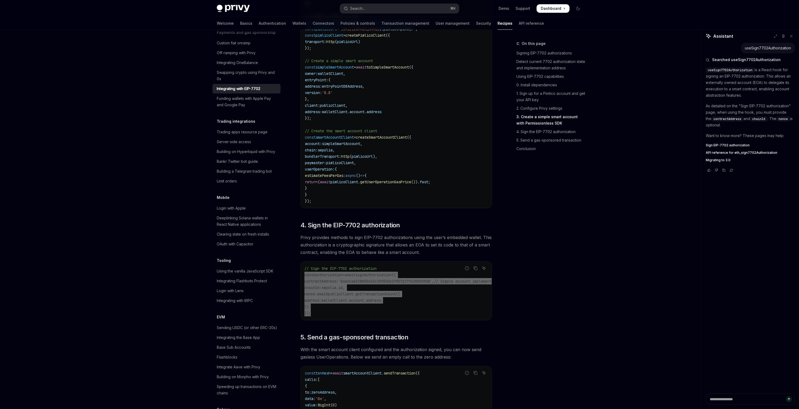
scroll to position [0, 0]
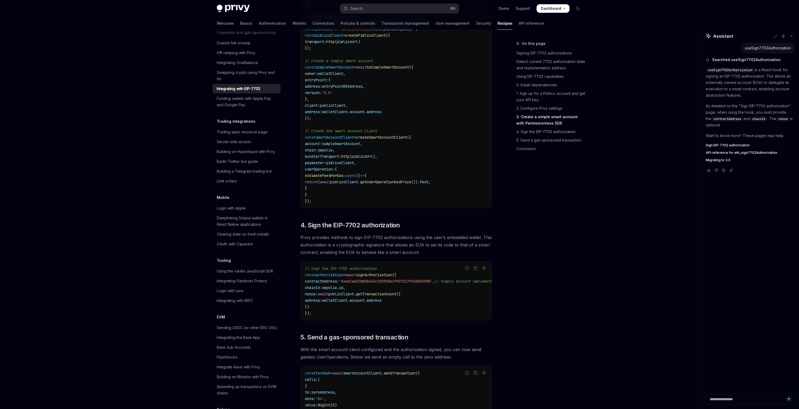
click at [409, 256] on span "Privy provides methods to sign EIP-7702 authorizations using the user’s embedde…" at bounding box center [395, 245] width 191 height 22
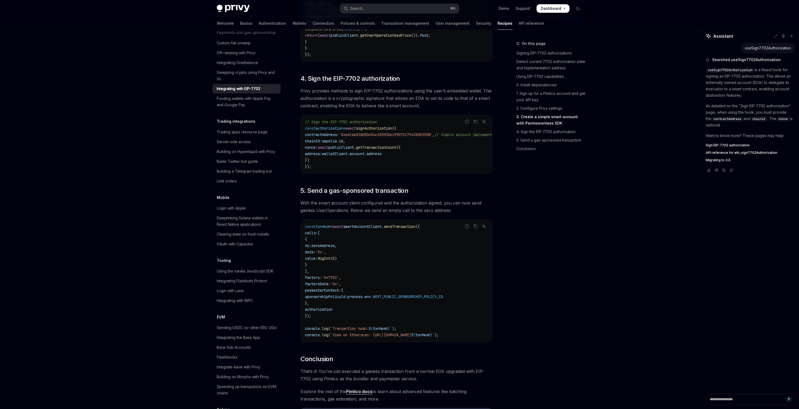
scroll to position [1117, 0]
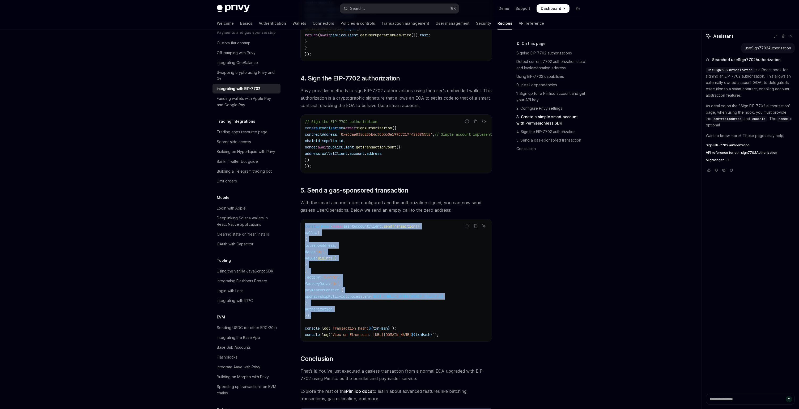
drag, startPoint x: 333, startPoint y: 331, endPoint x: 305, endPoint y: 237, distance: 98.1
click at [305, 237] on code "const txnHash = await smartAccountClient . sendTransaction ({ calls: [ { to: ze…" at bounding box center [396, 280] width 182 height 115
copy code "const txnHash = await smartAccountClient . sendTransaction ({ calls: [ { to: ze…"
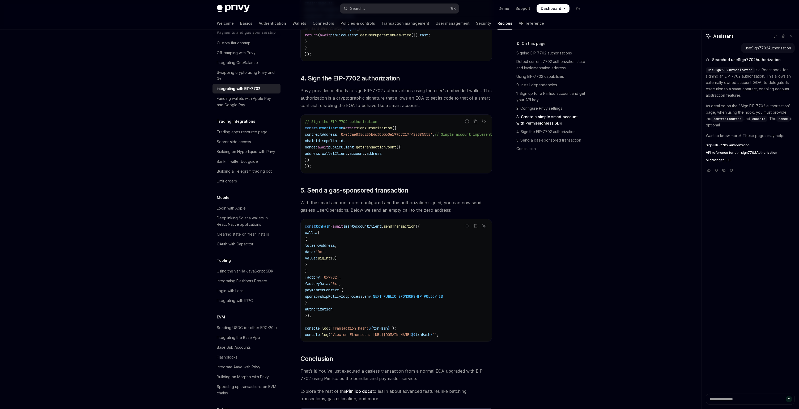
click at [339, 173] on div "// Sign the EIP-7702 authorization const authorization = await signAuthorizatio…" at bounding box center [396, 144] width 191 height 58
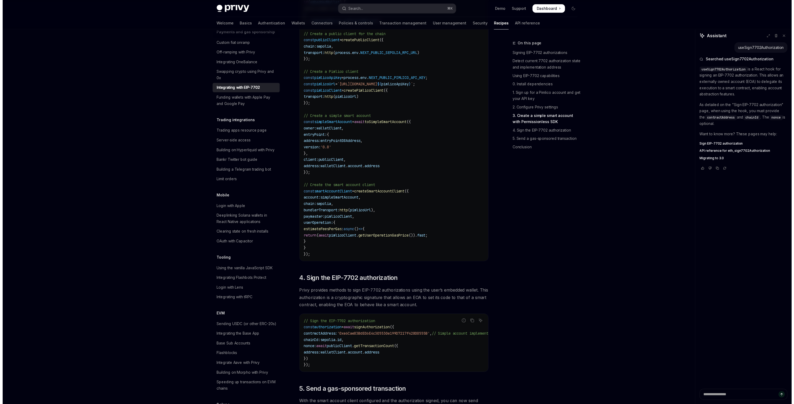
scroll to position [911, 0]
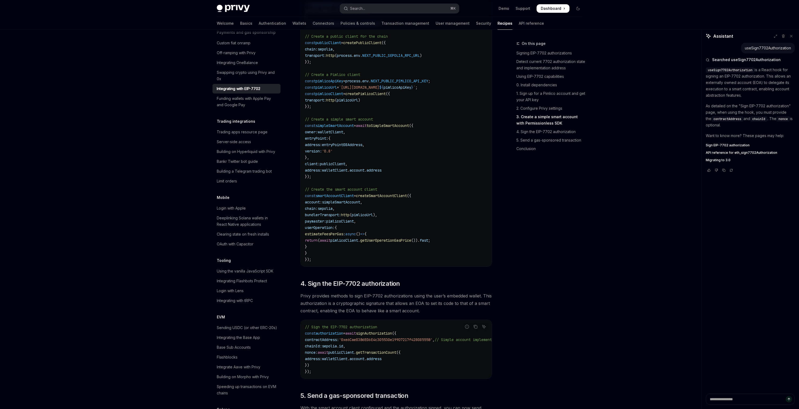
click at [358, 243] on span "pimlicoClient" at bounding box center [344, 240] width 28 height 5
click at [330, 243] on span "await" at bounding box center [325, 240] width 11 height 5
drag, startPoint x: 314, startPoint y: 243, endPoint x: 321, endPoint y: 256, distance: 14.5
click at [321, 256] on code "import { usePrivy , useSign7702Authorization , useWallets } from '@privy-io/rea…" at bounding box center [396, 75] width 182 height 376
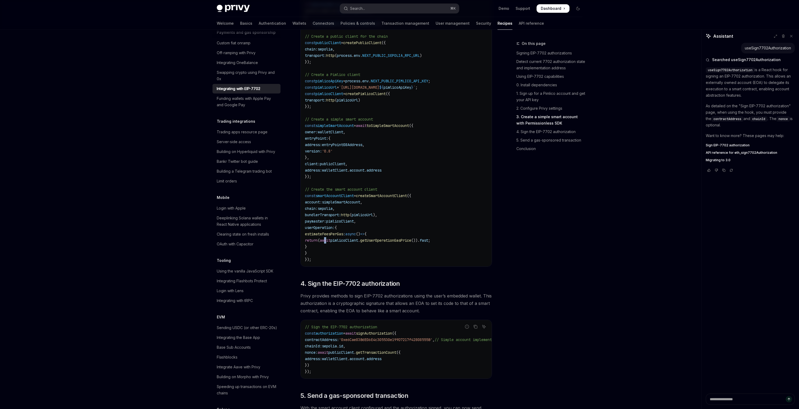
drag, startPoint x: 310, startPoint y: 238, endPoint x: 319, endPoint y: 261, distance: 24.6
click at [319, 261] on code "import { usePrivy , useSign7702Authorization , useWallets } from '@privy-io/rea…" at bounding box center [396, 75] width 182 height 376
copy code "userOperation: { estimateFeesPerGas : async () => { return ( await pimlicoClien…"
type textarea "*"
